Goal: Task Accomplishment & Management: Use online tool/utility

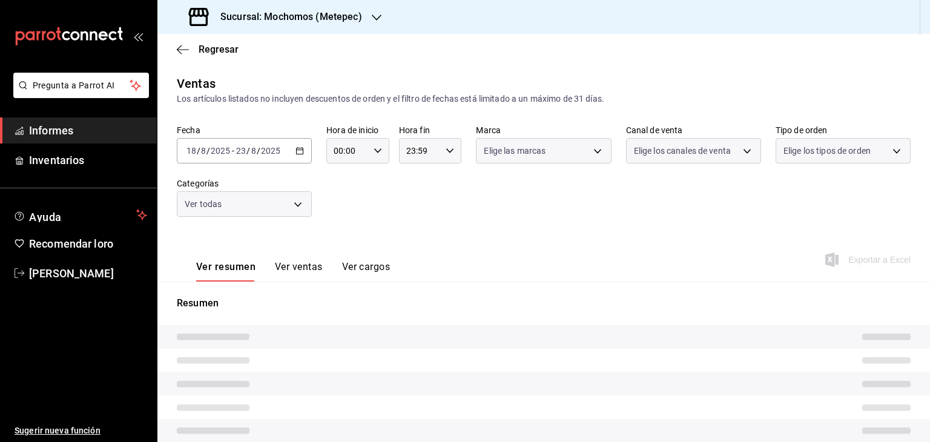
type input "05:00"
type input "c9cbc288-c827-488d-81f5-370afefb1912,46081463-7037-4dd2-a9ab-e56ff6a8fa7c,bf958…"
type input "2365f74e-aa6b-4392-bdf2-72765591bddf"
type input "PARROT,UBER_EATS,RAPPI,DIDI_FOOD,ONLINE"
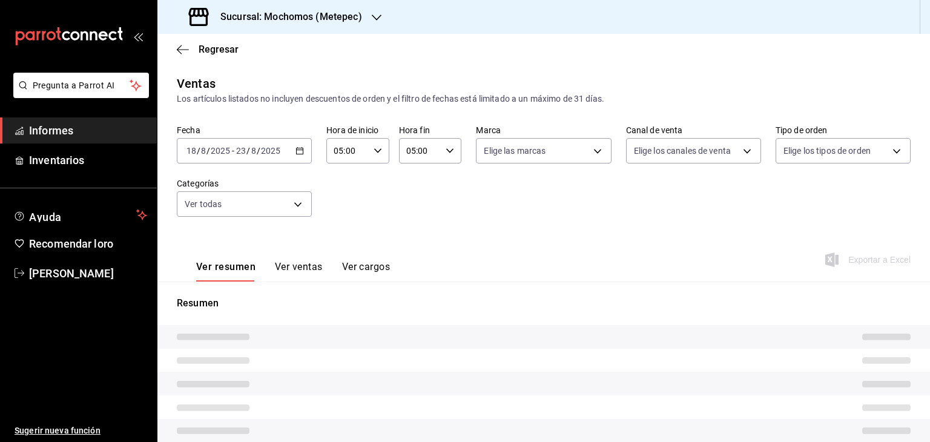
type input "3a236ed8-2e24-47ca-8e59-ead494492482,da8509e8-5fca-4f62-958e-973104937870,EXTER…"
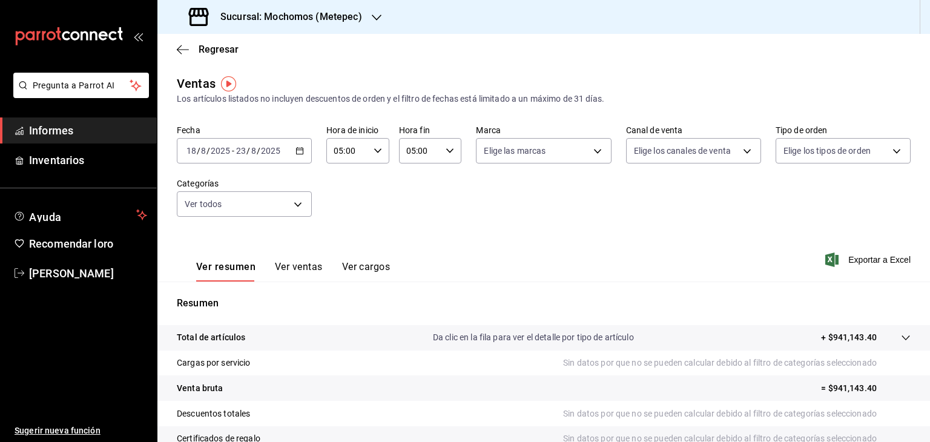
click at [300, 154] on \(Stroke\) "button" at bounding box center [299, 151] width 7 height 7
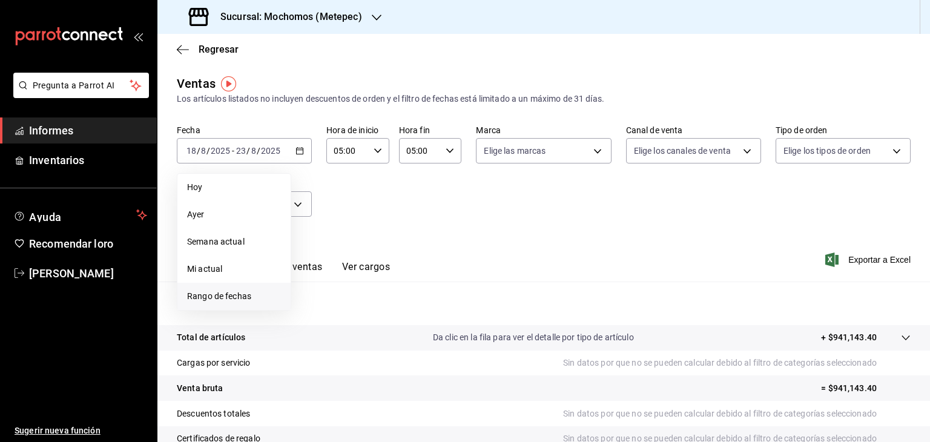
click at [244, 297] on font "Rango de fechas" at bounding box center [219, 296] width 64 height 10
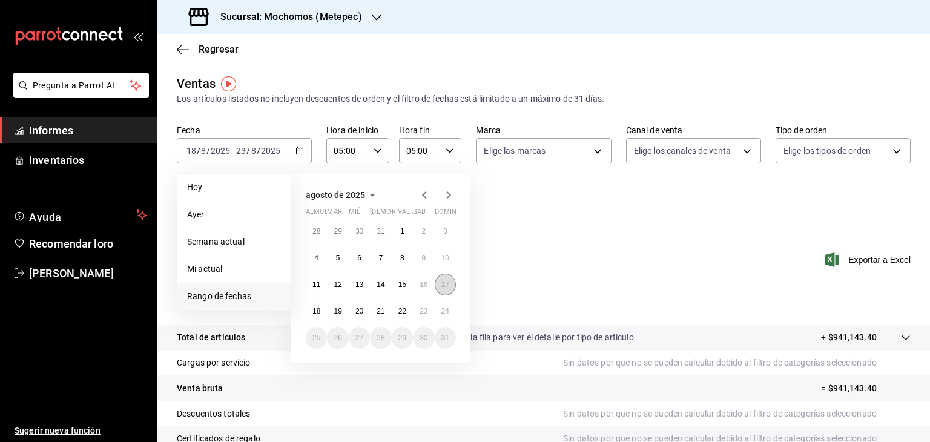
click at [448, 280] on font "17" at bounding box center [445, 284] width 8 height 8
click at [421, 307] on font "23" at bounding box center [423, 311] width 8 height 8
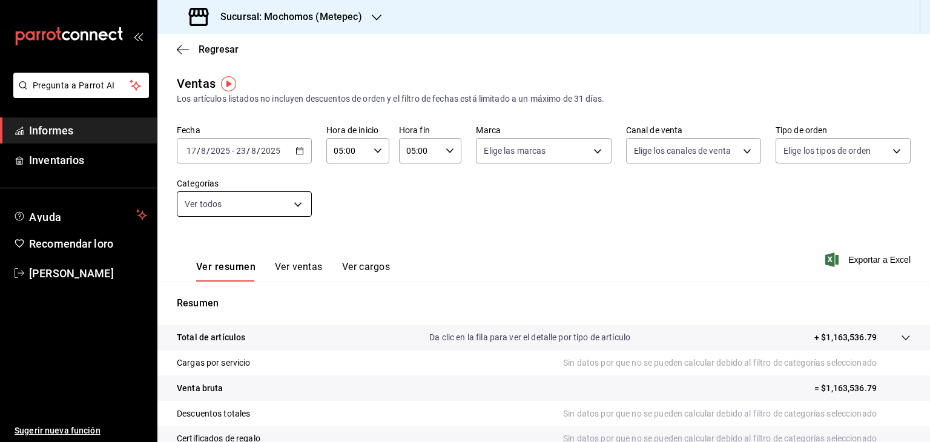
click at [300, 202] on body "Pregunta a Parrot AI Informes Inventarios Ayuda Recomendar loro [PERSON_NAME] S…" at bounding box center [465, 221] width 930 height 442
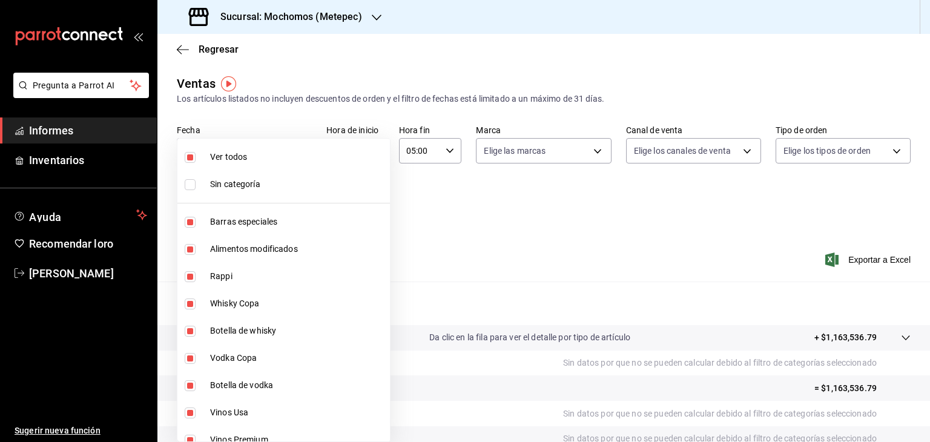
click at [246, 160] on font "Ver todos" at bounding box center [228, 157] width 37 height 10
checkbox input "false"
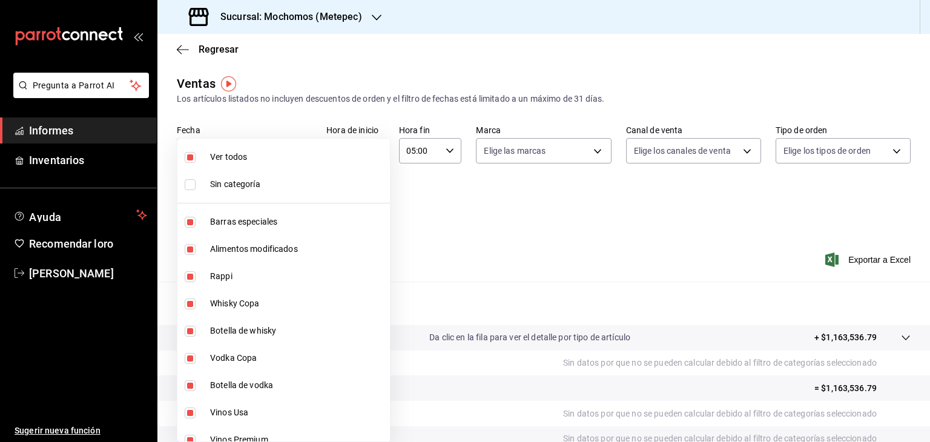
checkbox input "false"
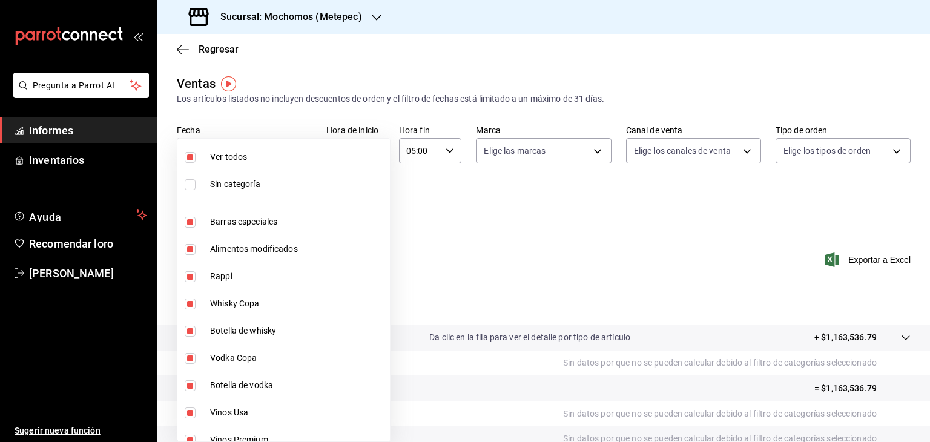
checkbox input "false"
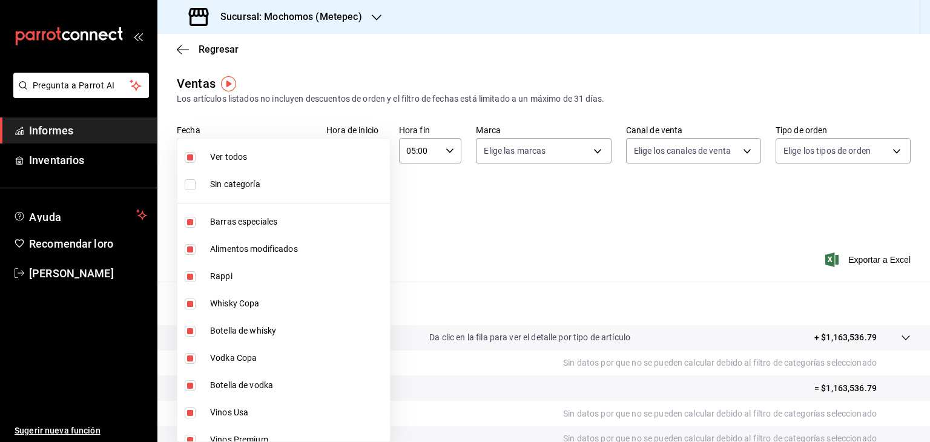
checkbox input "false"
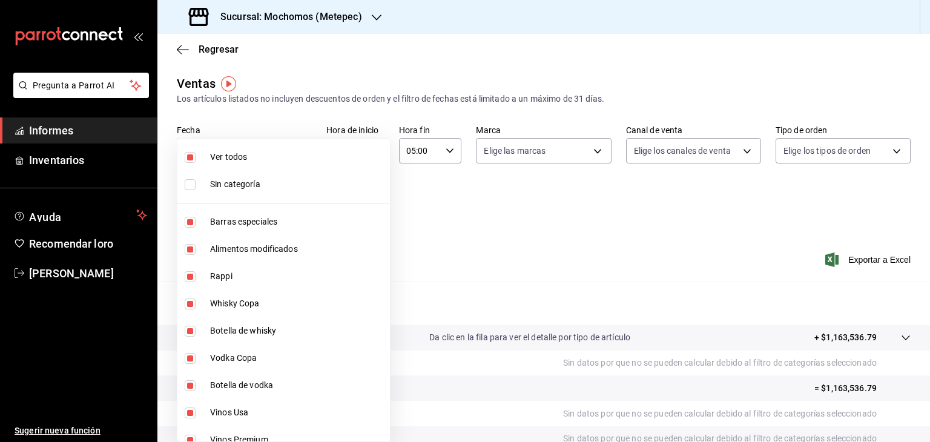
checkbox input "false"
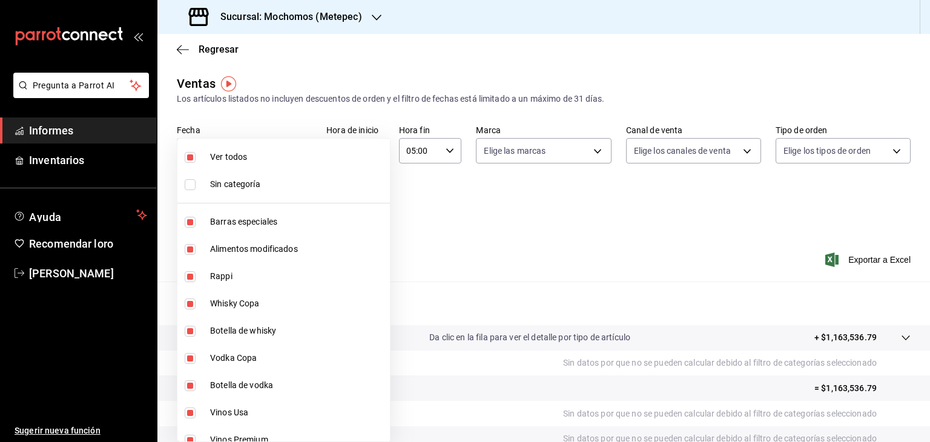
checkbox input "false"
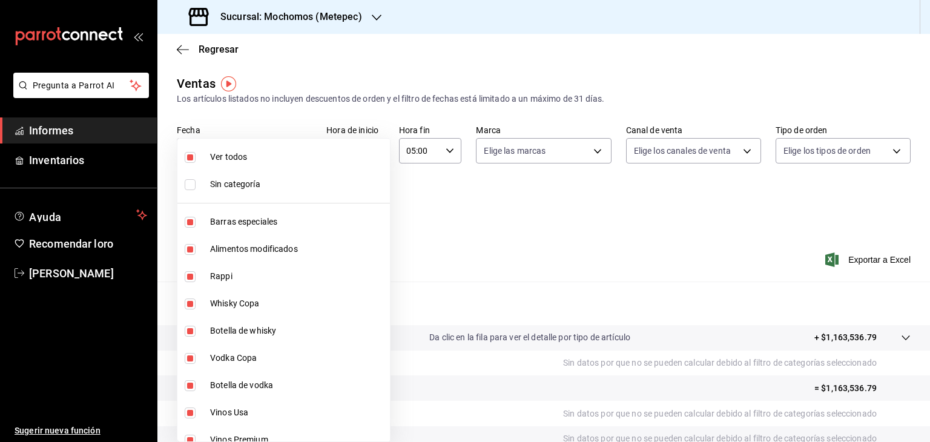
checkbox input "false"
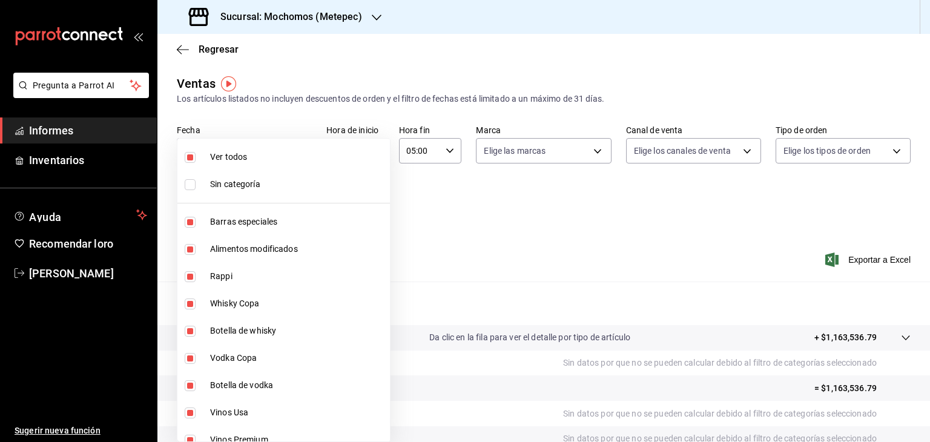
checkbox input "false"
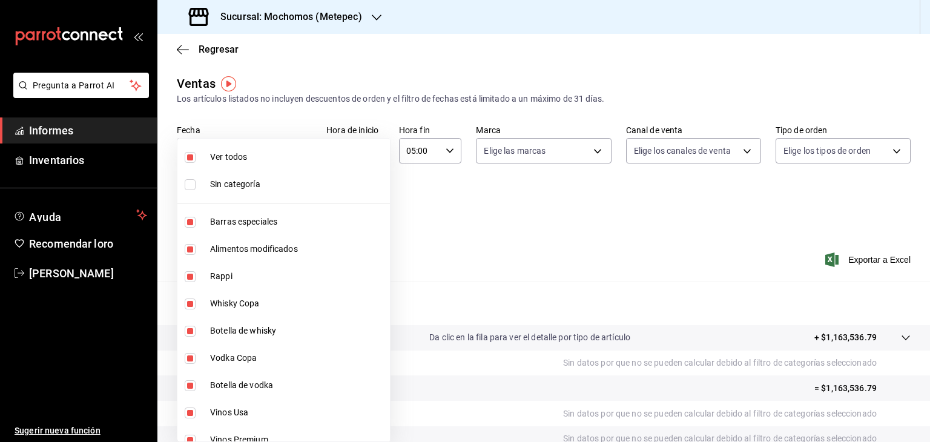
checkbox input "false"
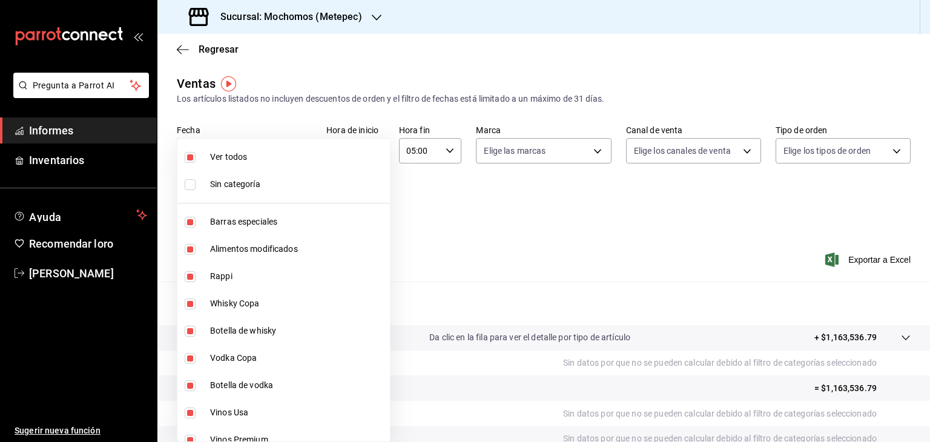
checkbox input "false"
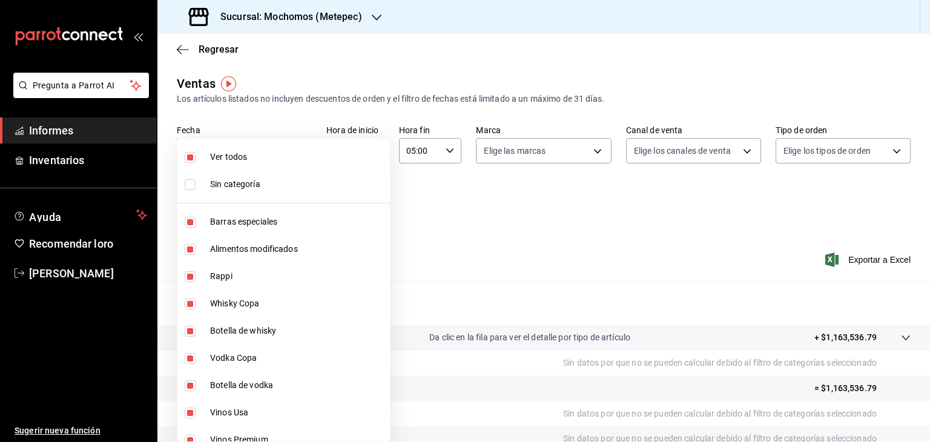
checkbox input "false"
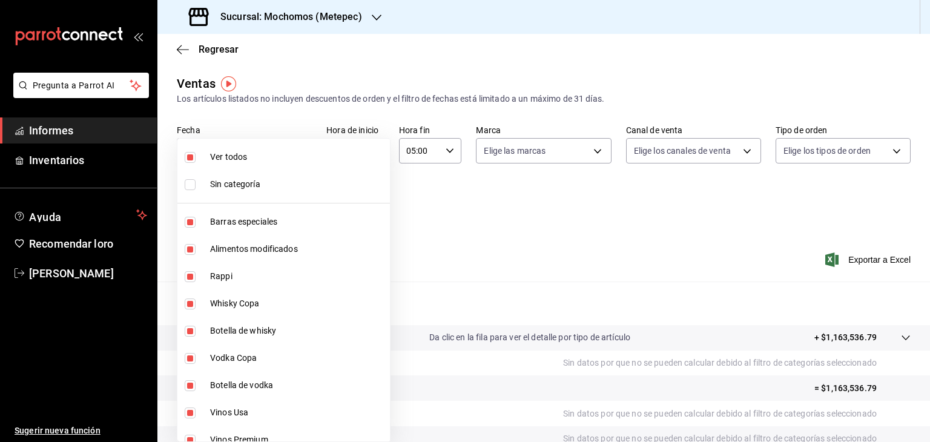
checkbox input "false"
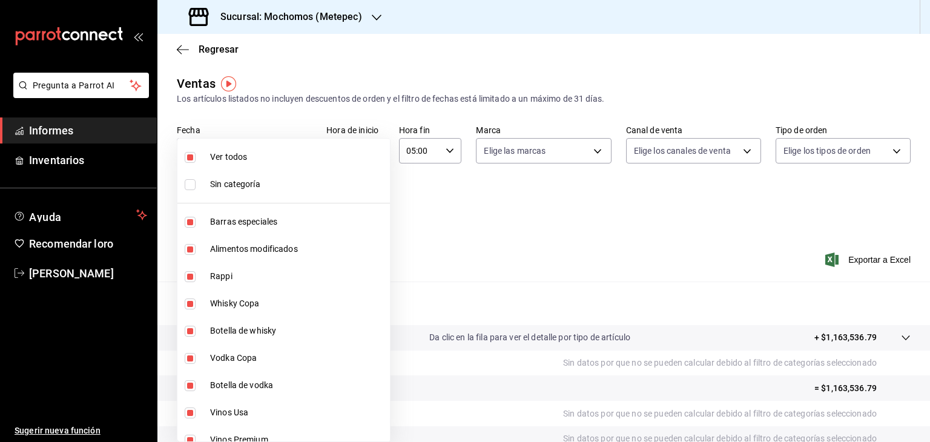
checkbox input "false"
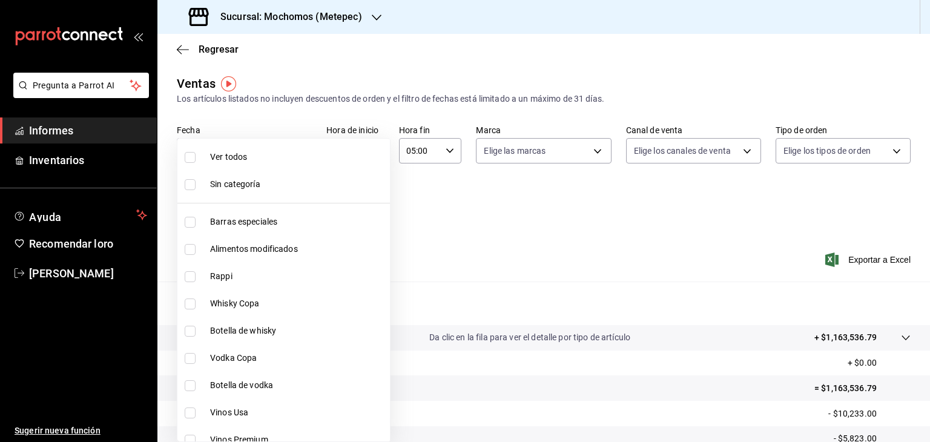
click at [238, 220] on font "Barras especiales" at bounding box center [243, 222] width 67 height 10
type input "c9cbc288-c827-488d-81f5-370afefb1912"
checkbox input "true"
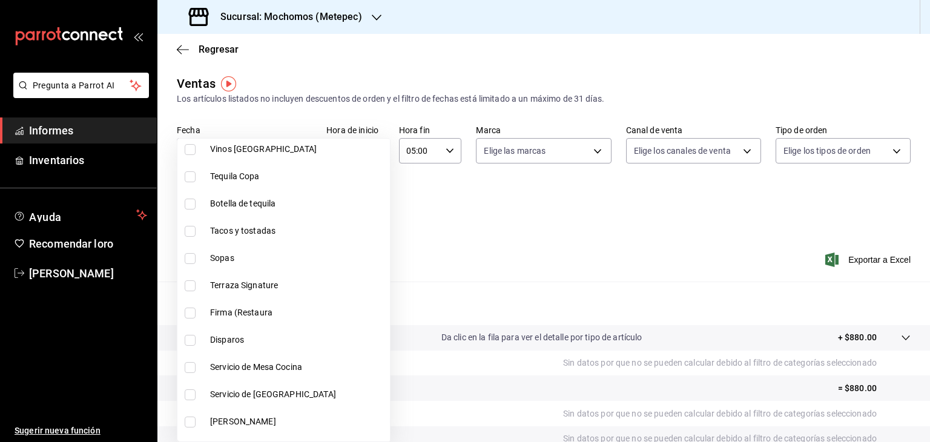
scroll to position [511, 0]
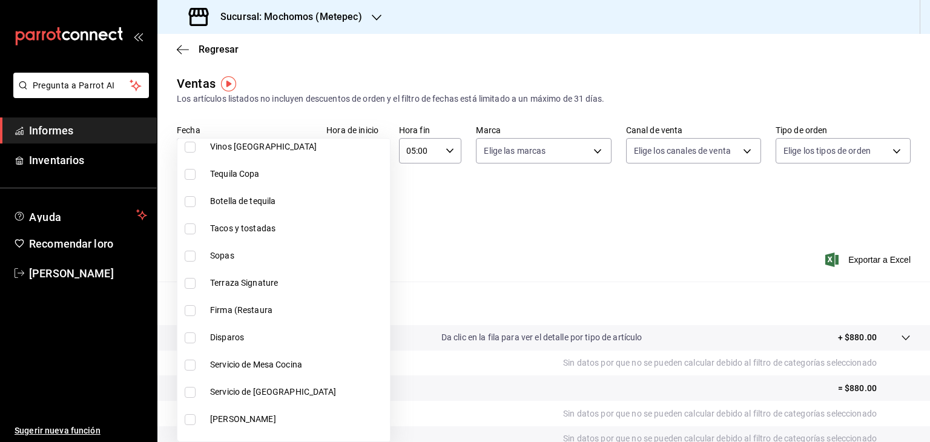
click at [216, 278] on font "Terraza Signature" at bounding box center [244, 283] width 68 height 10
type input "c9cbc288-c827-488d-81f5-370afefb1912,a04e315e-dd72-419a-8130-7075e7f674dd"
checkbox input "true"
click at [196, 309] on label at bounding box center [193, 310] width 16 height 11
click at [195, 309] on input "checkbox" at bounding box center [190, 310] width 11 height 11
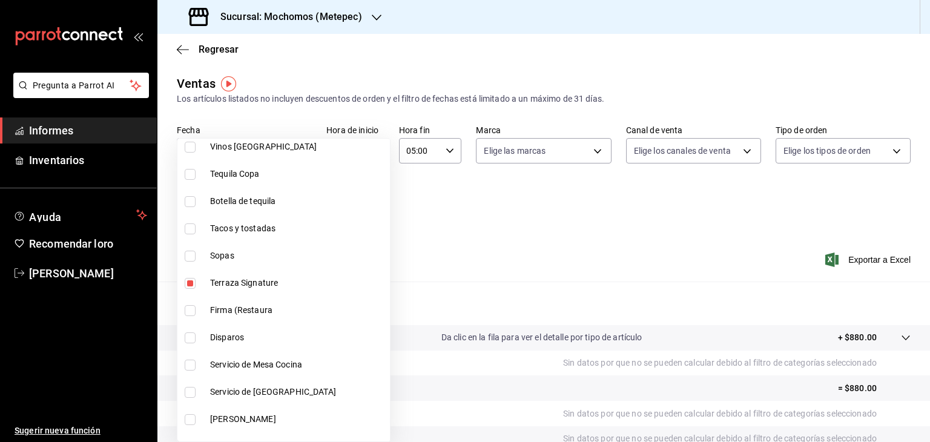
checkbox input "false"
type input "c9cbc288-c827-488d-81f5-370afefb1912,a04e315e-dd72-419a-8130-7075e7f674dd"
click at [191, 306] on input "checkbox" at bounding box center [190, 310] width 11 height 11
checkbox input "true"
type input "c9cbc288-c827-488d-81f5-370afefb1912,a04e315e-dd72-419a-8130-7075e7f674dd,aef3f…"
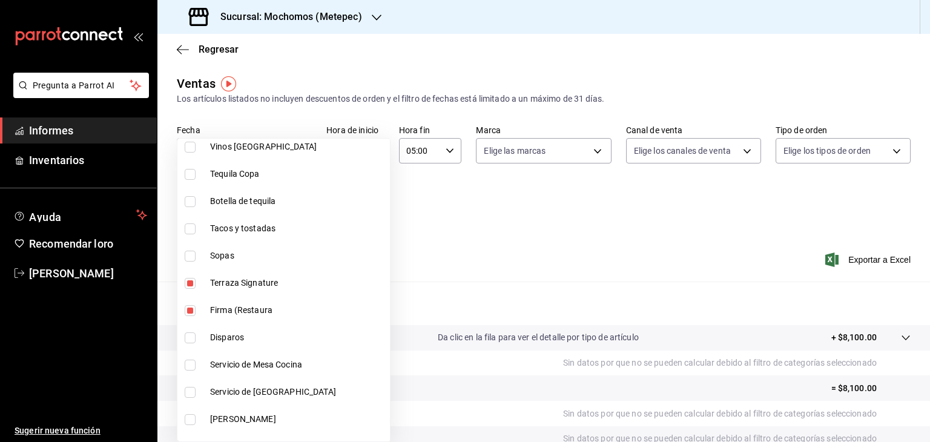
click at [191, 336] on input "checkbox" at bounding box center [190, 337] width 11 height 11
checkbox input "true"
type input "c9cbc288-c827-488d-81f5-370afefb1912,a04e315e-dd72-419a-8130-7075e7f674dd,aef3f…"
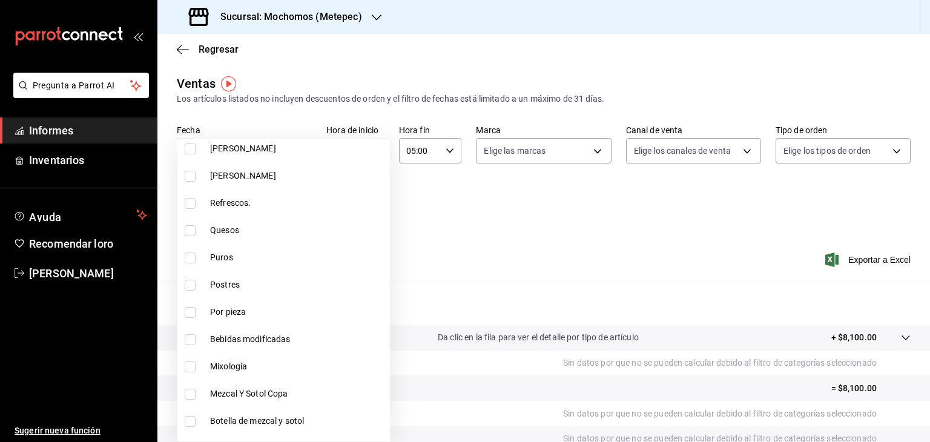
scroll to position [783, 0]
click at [192, 359] on input "checkbox" at bounding box center [190, 364] width 11 height 11
checkbox input "true"
click at [483, 228] on div at bounding box center [465, 221] width 930 height 442
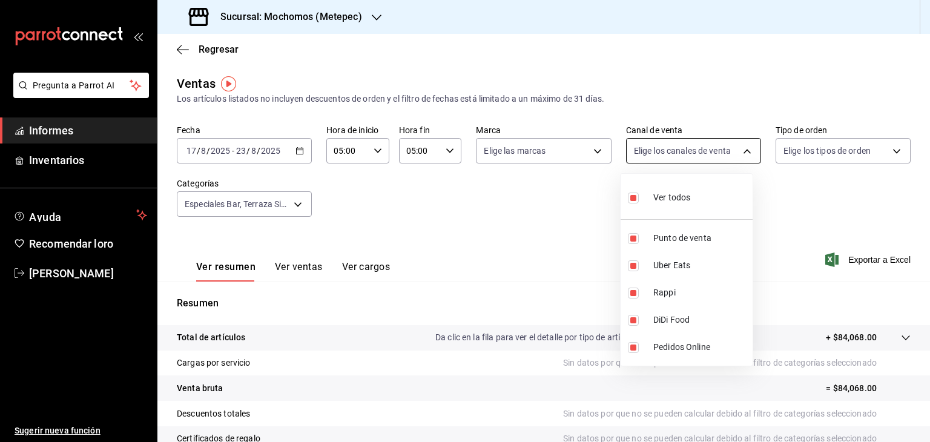
click at [724, 148] on body "Pregunta a Parrot AI Informes Inventarios Ayuda Recomendar loro [PERSON_NAME] S…" at bounding box center [465, 221] width 930 height 442
click at [724, 148] on div at bounding box center [465, 221] width 930 height 442
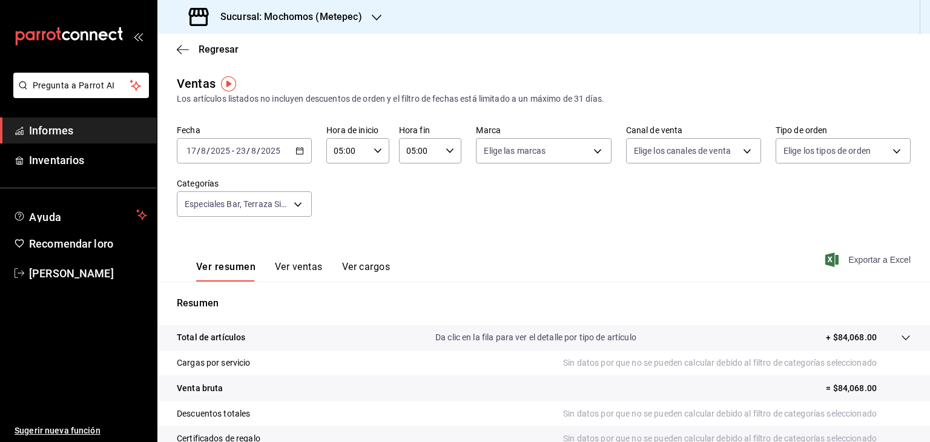
click at [852, 256] on font "Exportar a Excel" at bounding box center [879, 260] width 62 height 10
click at [300, 144] on div "[DATE] [DATE] - [DATE] [DATE]" at bounding box center [244, 150] width 135 height 25
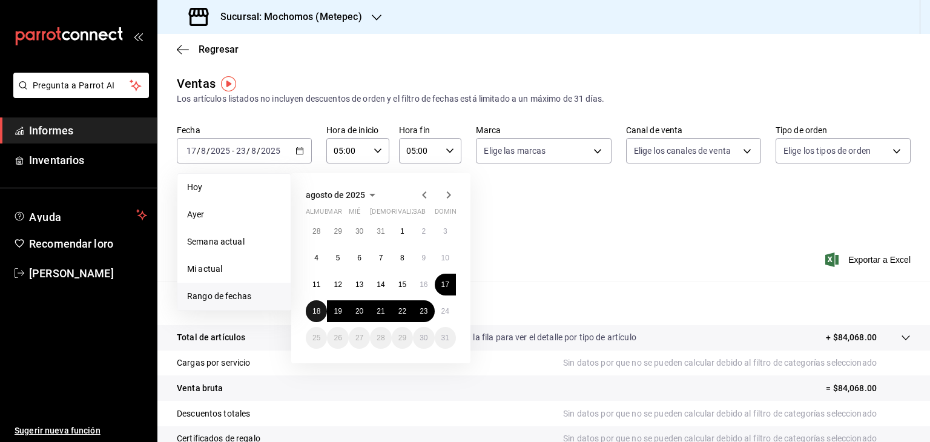
click at [318, 308] on font "18" at bounding box center [316, 311] width 8 height 8
click at [442, 303] on button "24" at bounding box center [444, 311] width 21 height 22
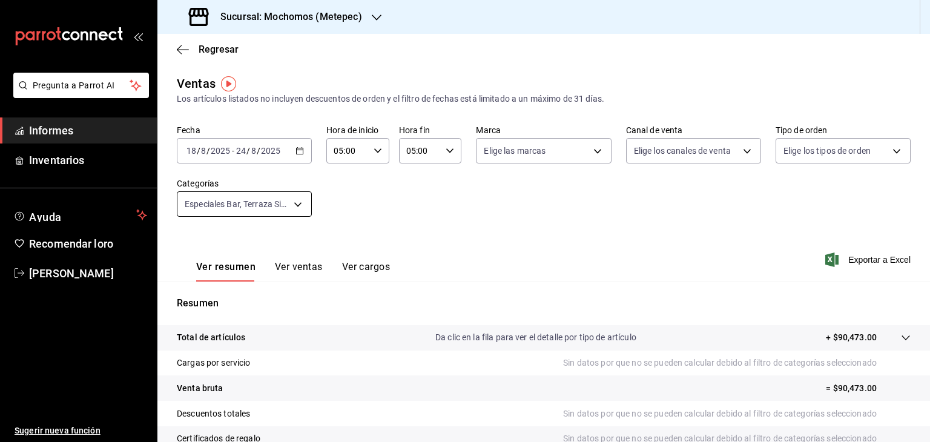
click at [244, 203] on body "Pregunta a Parrot AI Informes Inventarios Ayuda Recomendar loro [PERSON_NAME] S…" at bounding box center [465, 221] width 930 height 442
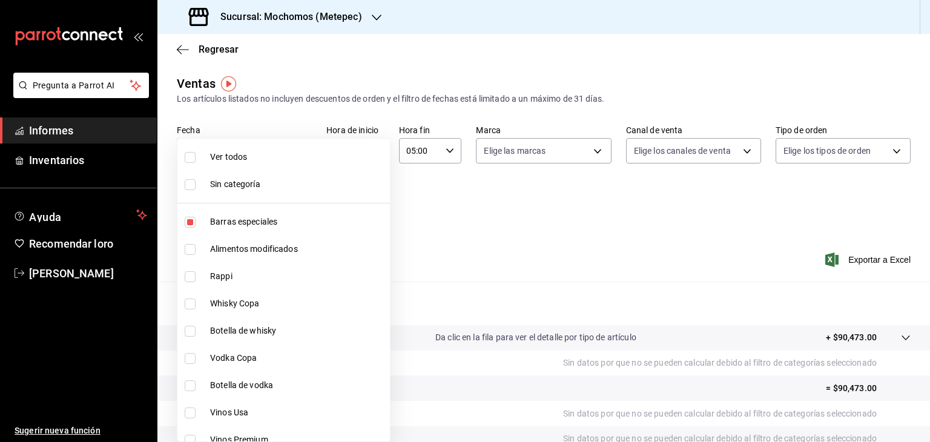
click at [221, 153] on font "Ver todos" at bounding box center [228, 157] width 37 height 10
type input "c9cbc288-c827-488d-81f5-370afefb1912,46081463-7037-4dd2-a9ab-e56ff6a8fa7c,bf958…"
checkbox input "true"
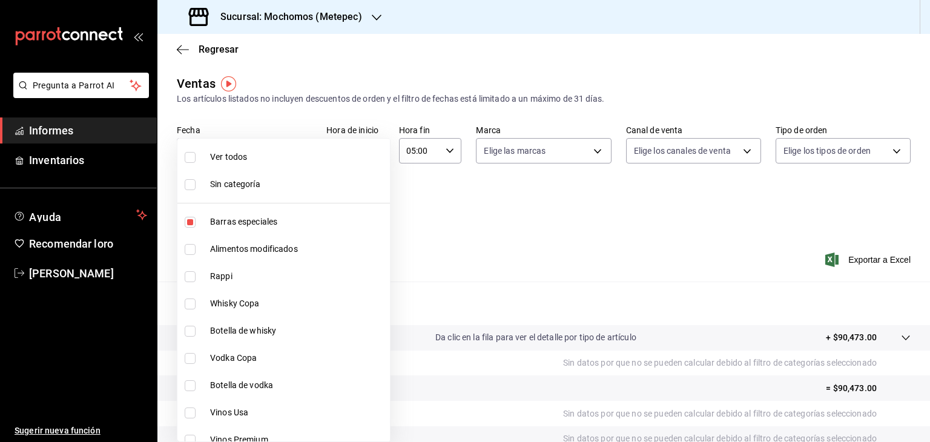
checkbox input "true"
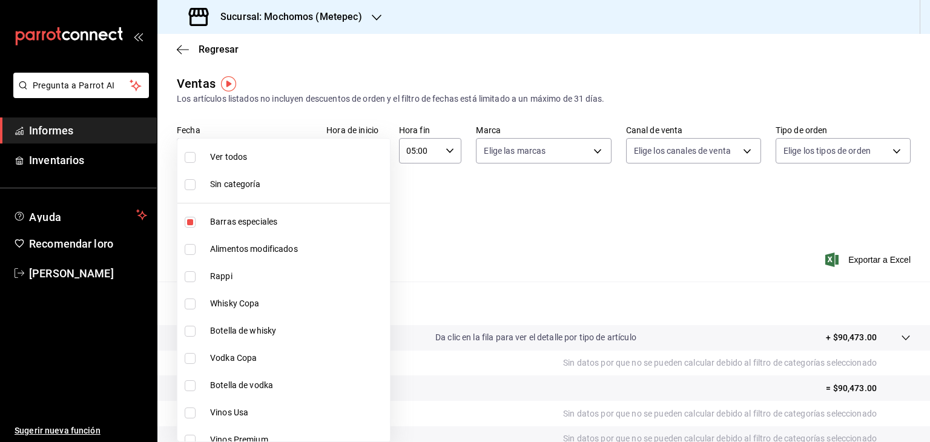
checkbox input "true"
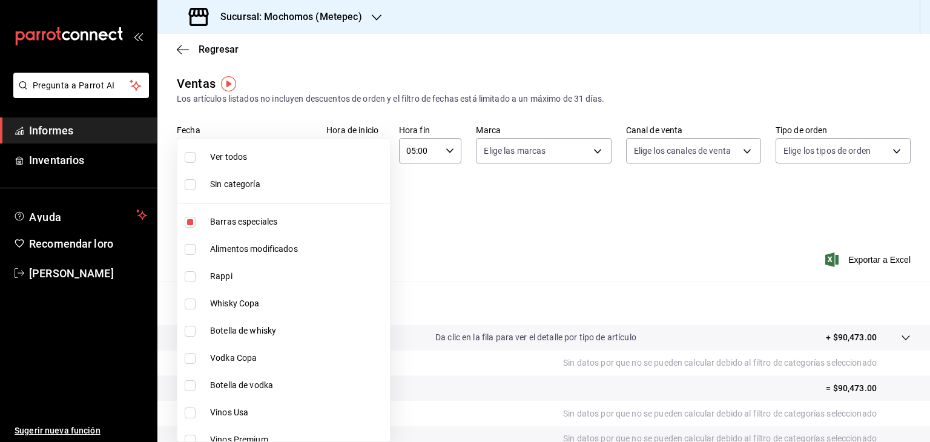
checkbox input "true"
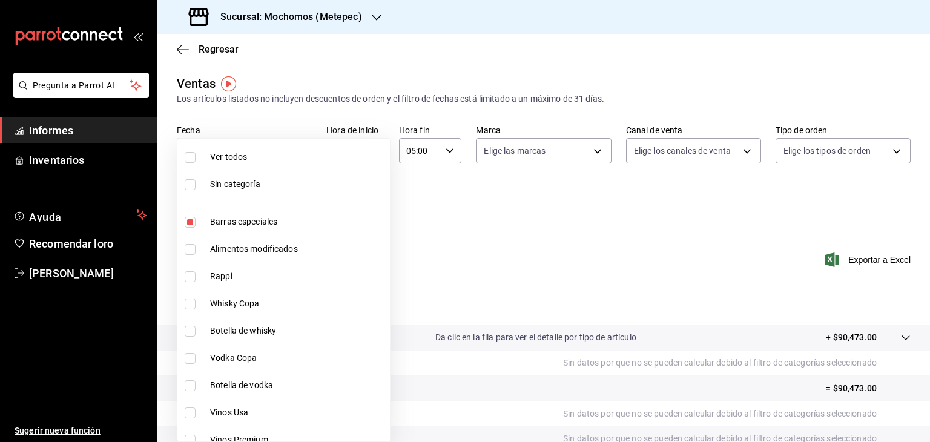
checkbox input "true"
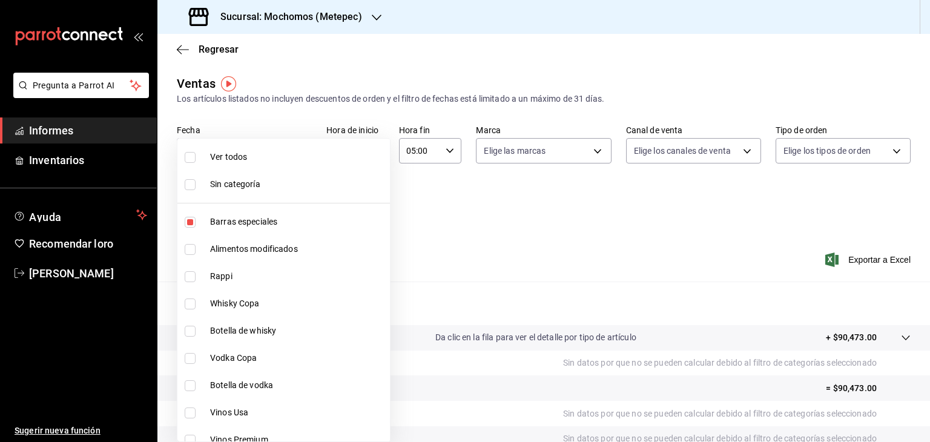
checkbox input "true"
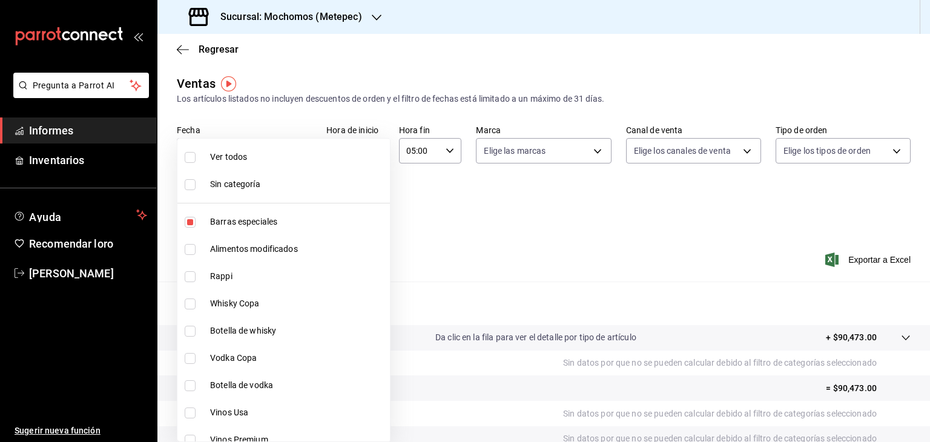
checkbox input "true"
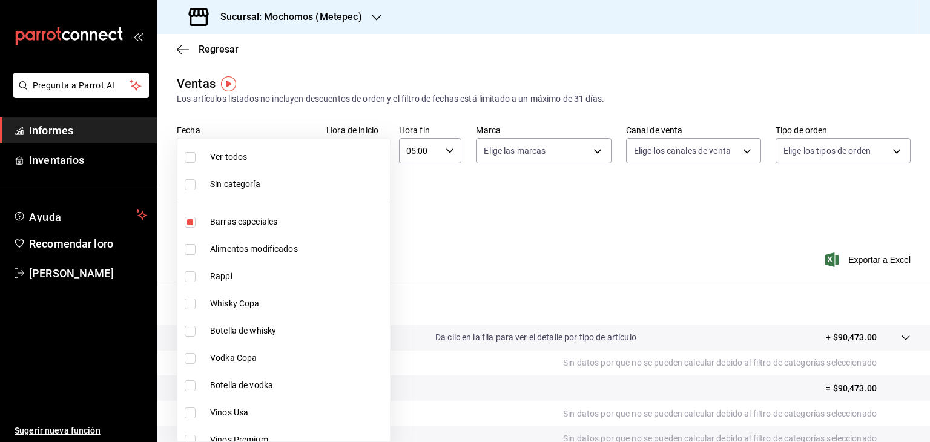
checkbox input "true"
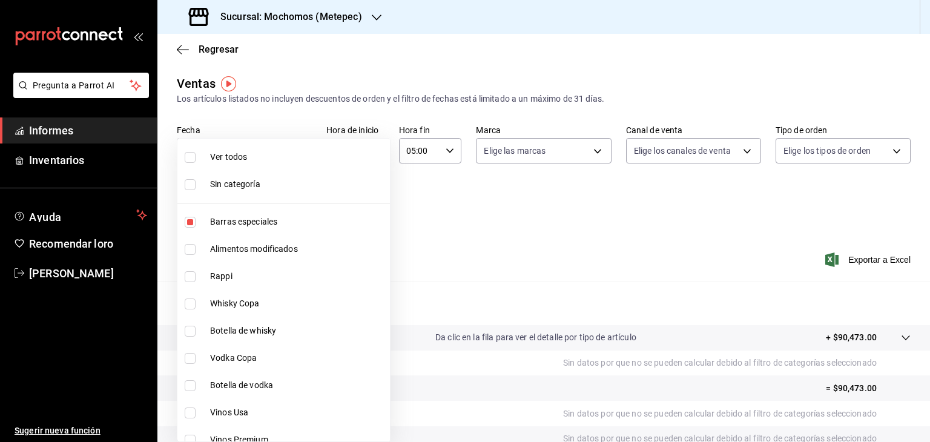
checkbox input "true"
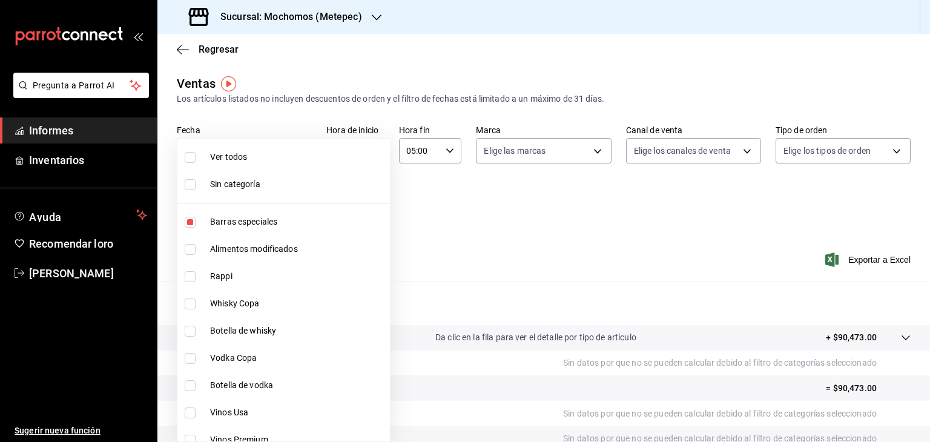
checkbox input "true"
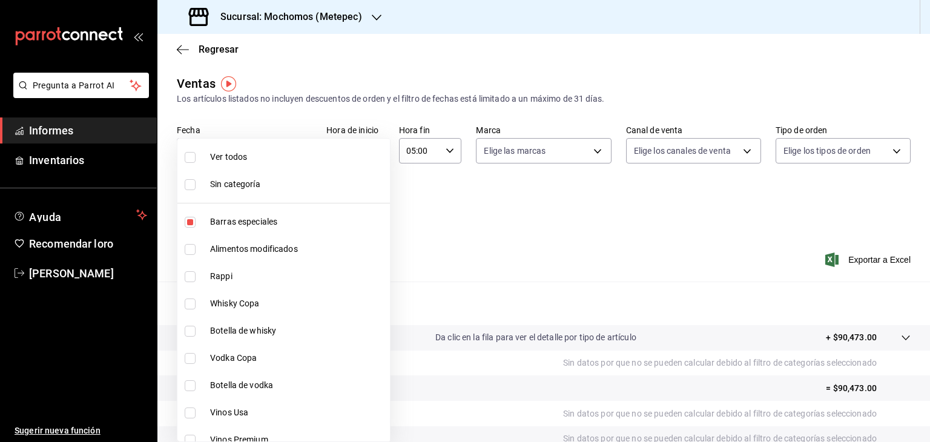
checkbox input "true"
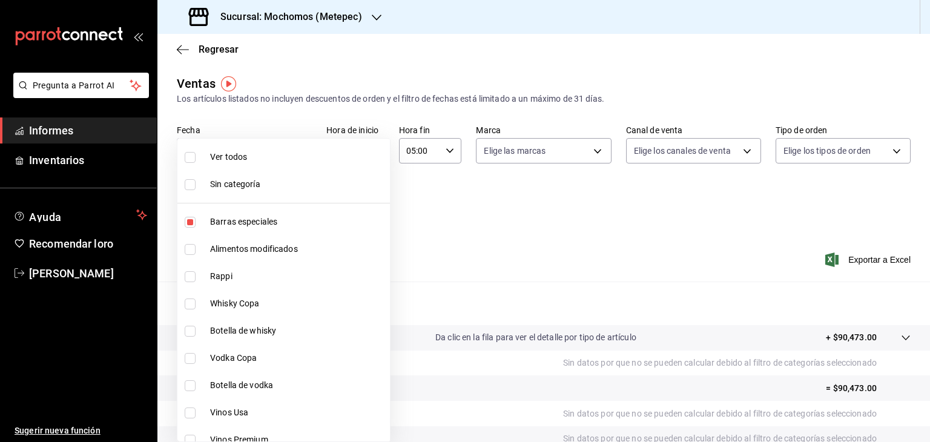
checkbox input "true"
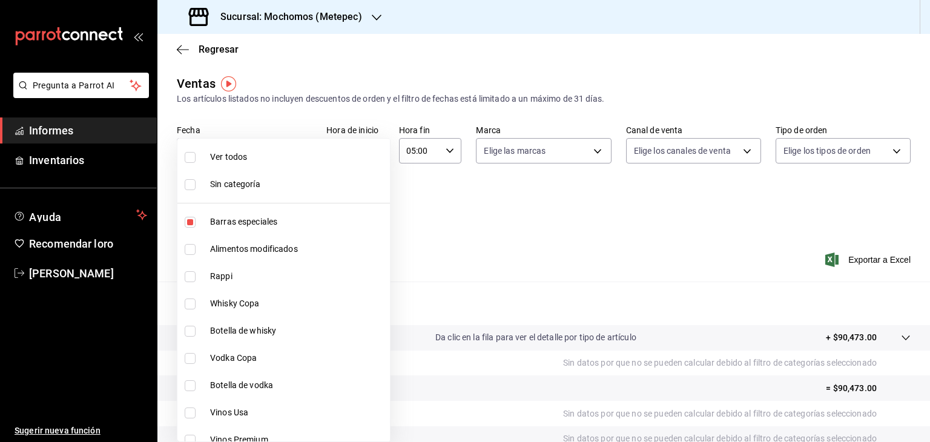
checkbox input "true"
click at [712, 160] on div at bounding box center [465, 221] width 930 height 442
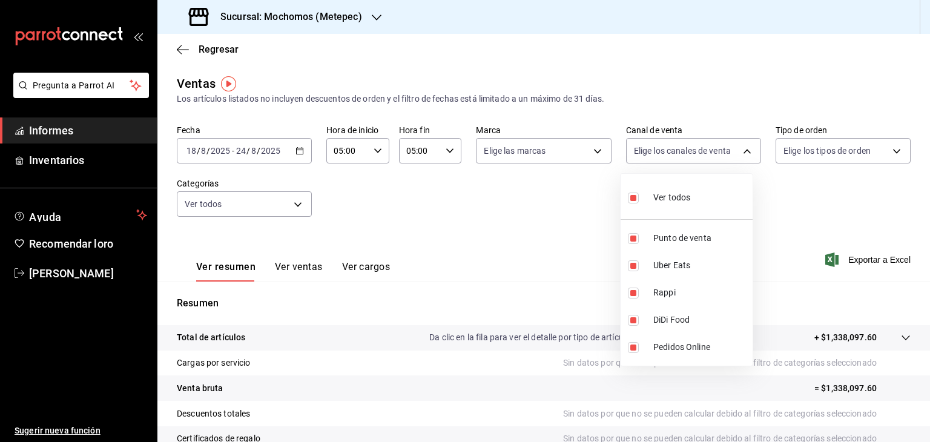
click at [712, 160] on body "Pregunta a Parrot AI Informes Inventarios Ayuda Recomendar loro [PERSON_NAME] S…" at bounding box center [465, 221] width 930 height 442
click at [795, 186] on div at bounding box center [465, 221] width 930 height 442
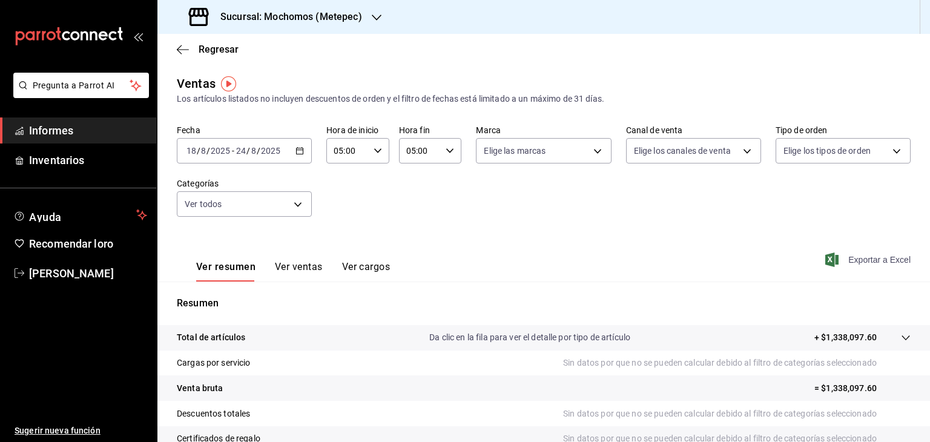
click at [861, 254] on span "Exportar a Excel" at bounding box center [868, 259] width 83 height 15
click at [296, 152] on icon "button" at bounding box center [299, 150] width 8 height 8
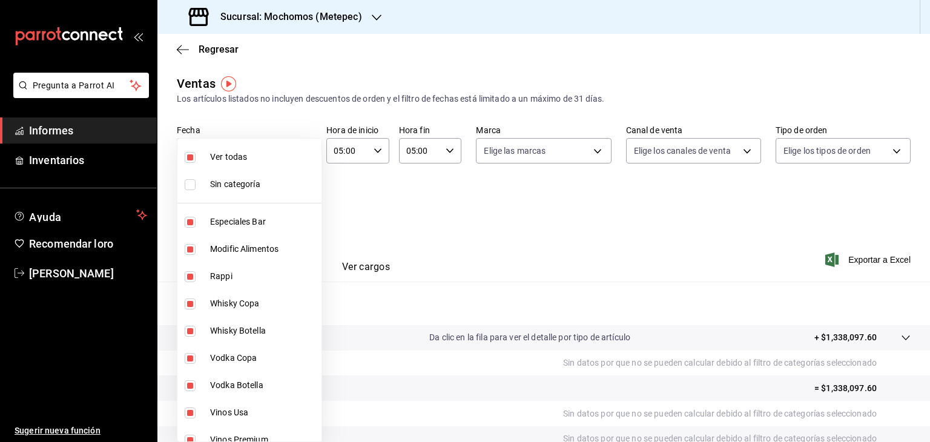
click at [293, 194] on body "Pregunta a Parrot AI Informes Inventarios Ayuda Recomendar loro [PERSON_NAME] S…" at bounding box center [465, 221] width 930 height 442
click at [392, 198] on div at bounding box center [465, 221] width 930 height 442
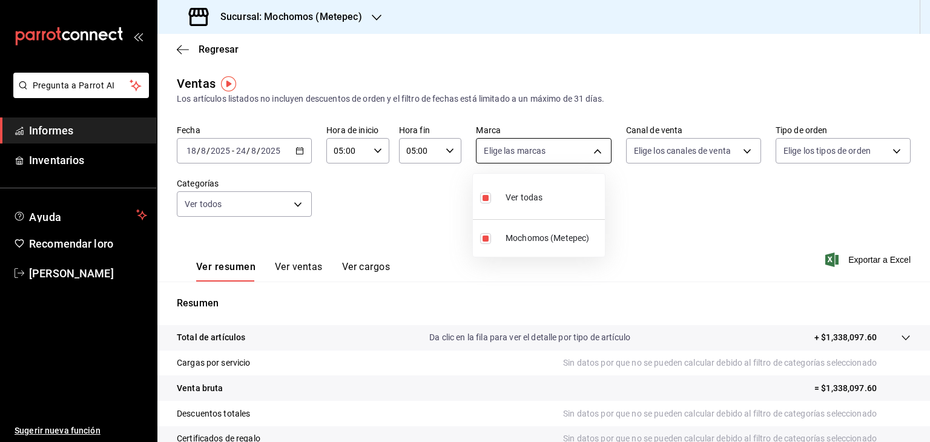
click at [516, 163] on body "Pregunta a Parrot AI Informes Inventarios Ayuda Recomendar loro [PERSON_NAME] S…" at bounding box center [465, 221] width 930 height 442
click at [662, 152] on div at bounding box center [465, 221] width 930 height 442
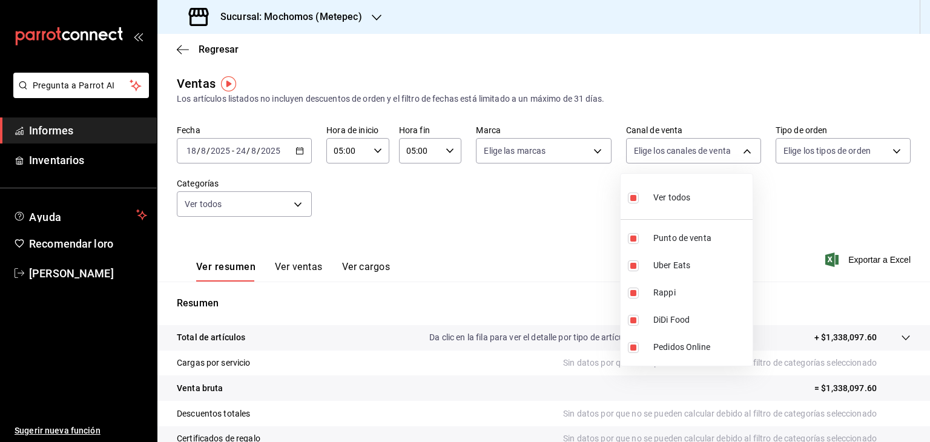
click at [662, 152] on body "Pregunta a Parrot AI Informes Inventarios Ayuda Recomendar loro [PERSON_NAME] S…" at bounding box center [465, 221] width 930 height 442
drag, startPoint x: 762, startPoint y: 171, endPoint x: 809, endPoint y: 157, distance: 48.6
click at [809, 157] on div at bounding box center [465, 221] width 930 height 442
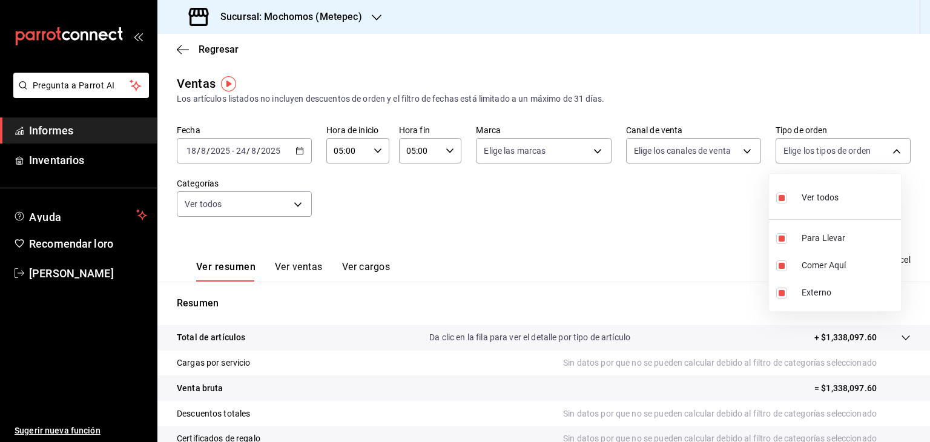
click at [809, 157] on body "Pregunta a Parrot AI Informes Inventarios Ayuda Recomendar loro [PERSON_NAME] S…" at bounding box center [465, 221] width 930 height 442
click at [634, 225] on div at bounding box center [465, 221] width 930 height 442
